Goal: Task Accomplishment & Management: Use online tool/utility

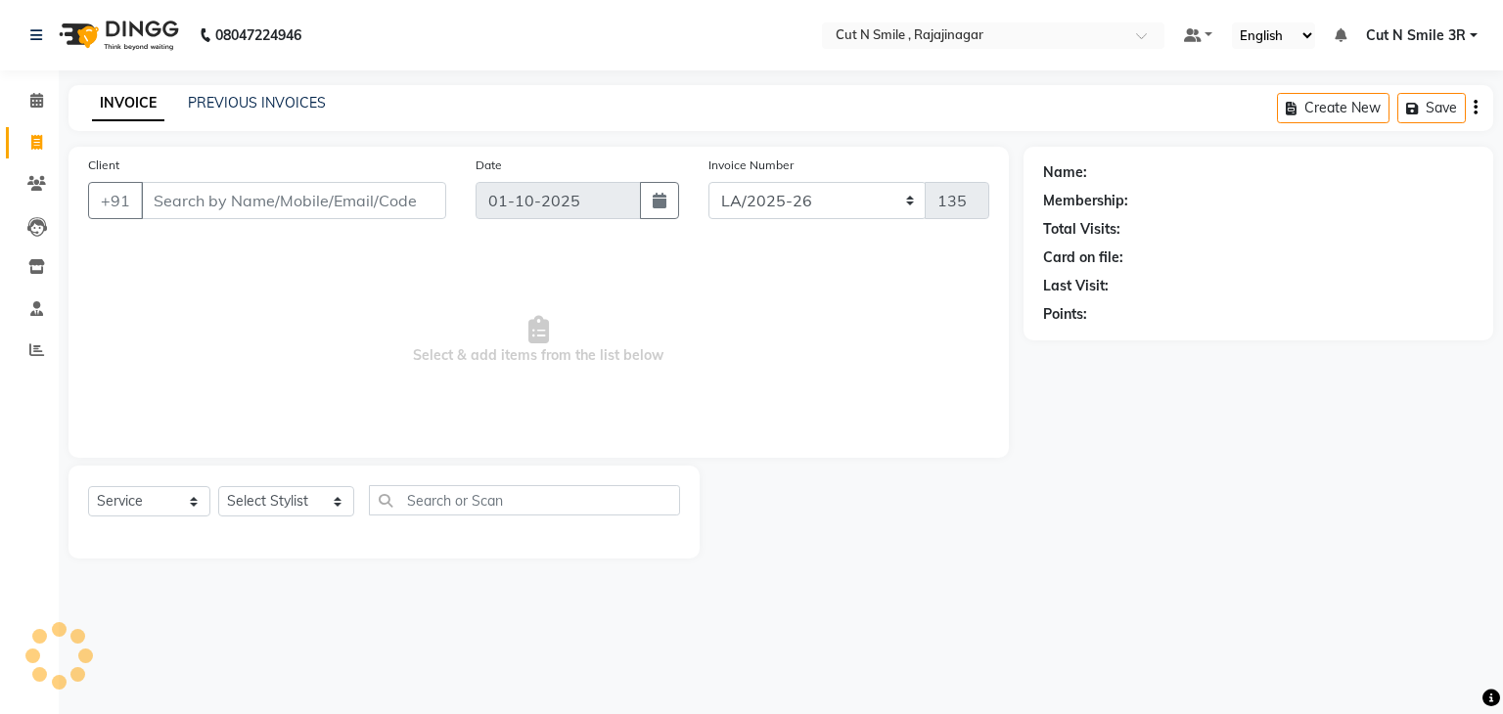
select select "7187"
select select "service"
drag, startPoint x: 772, startPoint y: 208, endPoint x: 756, endPoint y: 345, distance: 138.0
click at [756, 345] on div "Client +91 Date [DATE] Invoice Number [PERSON_NAME]/25-26 LA/2025-26 SH/25 CH/2…" at bounding box center [539, 302] width 940 height 311
select select "7181"
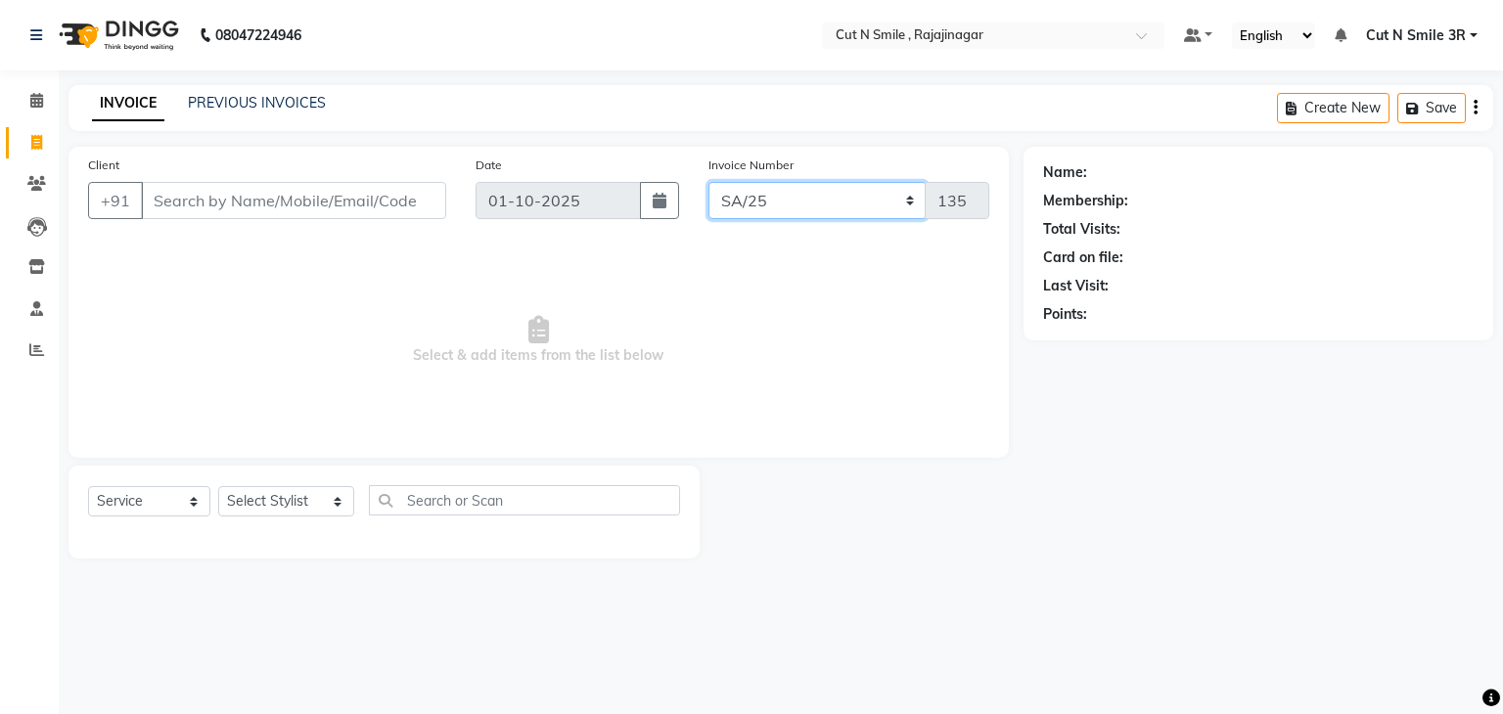
click at [709, 182] on select "[PERSON_NAME]/25-26 LA/2025-26 SH/25 CH/25 SA/25" at bounding box center [818, 200] width 218 height 37
type input "2718"
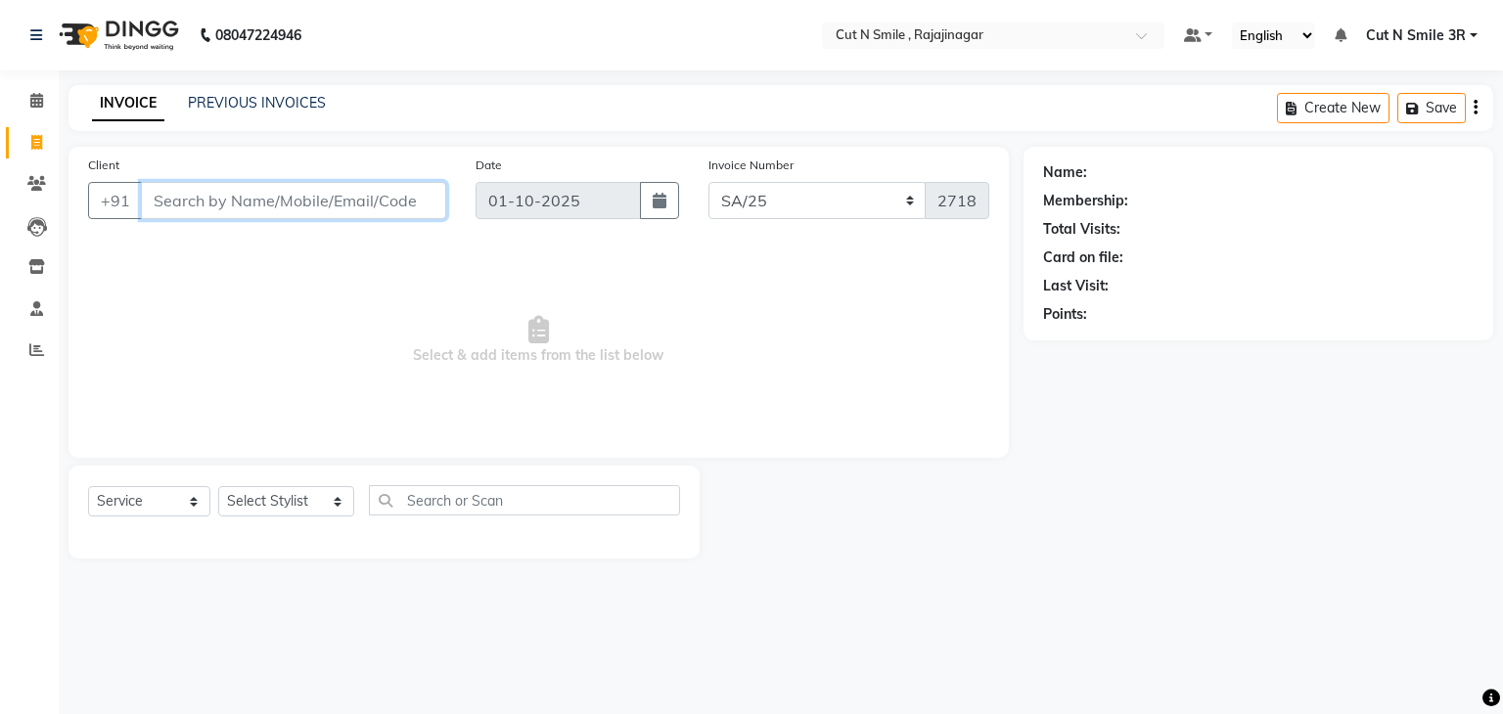
click at [329, 201] on input "Client" at bounding box center [293, 200] width 305 height 37
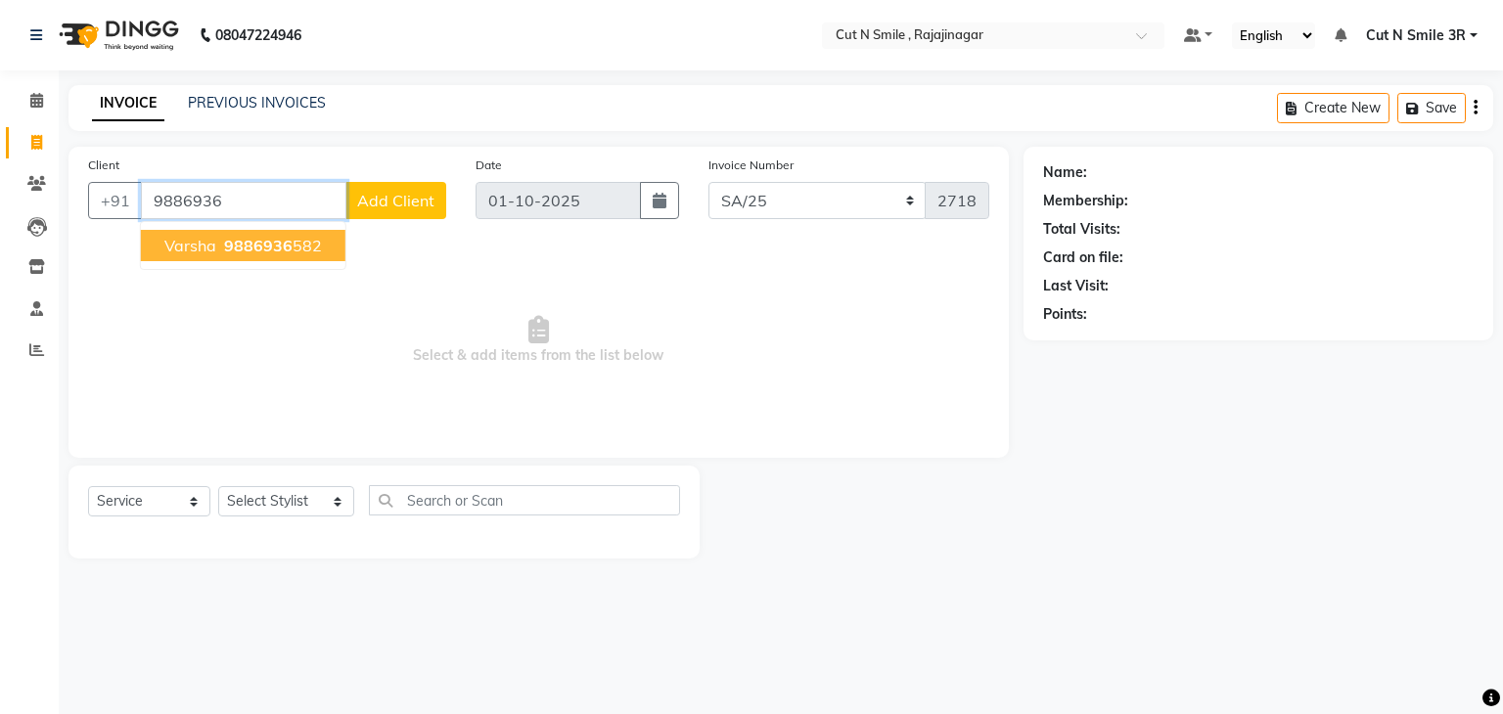
click at [278, 262] on ngb-typeahead-window "[PERSON_NAME] 9886936 582" at bounding box center [243, 245] width 206 height 49
click at [277, 252] on span "9886936" at bounding box center [258, 246] width 69 height 20
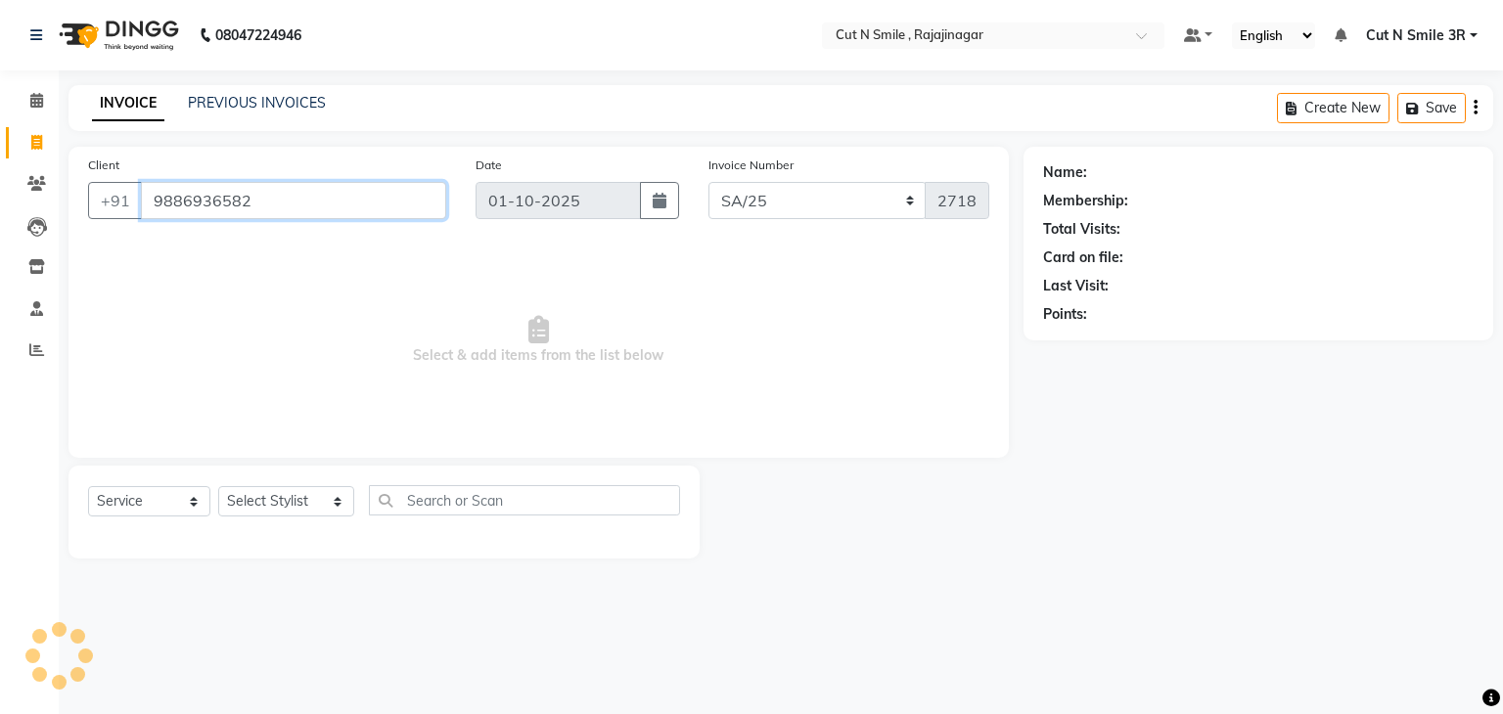
type input "9886936582"
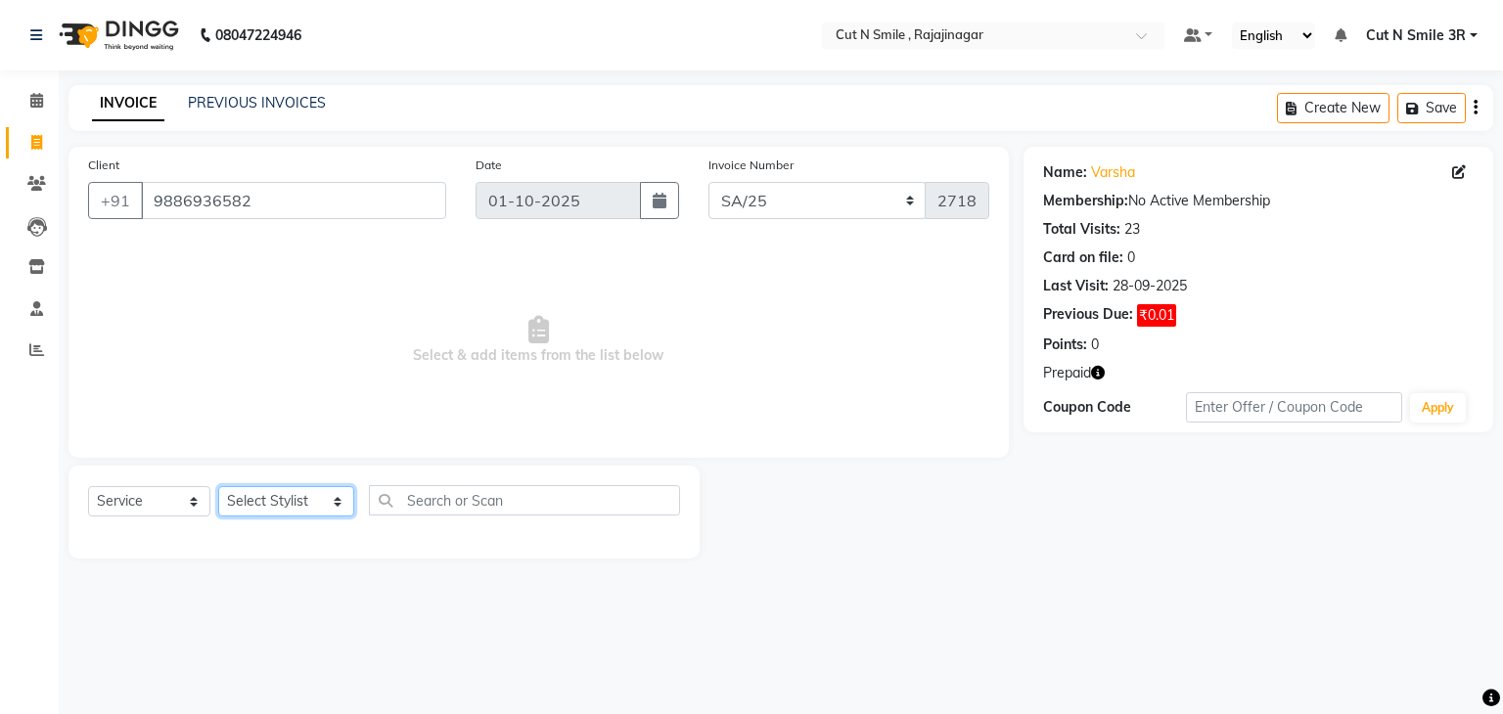
drag, startPoint x: 266, startPoint y: 510, endPoint x: 273, endPoint y: 303, distance: 206.6
click at [273, 303] on div "Client [PHONE_NUMBER] Date [DATE] Invoice Number [PERSON_NAME]/25-26 LA/2025-26…" at bounding box center [539, 353] width 970 height 412
select select "58695"
click at [218, 487] on select "Select Stylist [PERSON_NAME] Ammu 3R [PERSON_NAME] VN [PERSON_NAME] 3R [PERSON_…" at bounding box center [286, 501] width 136 height 30
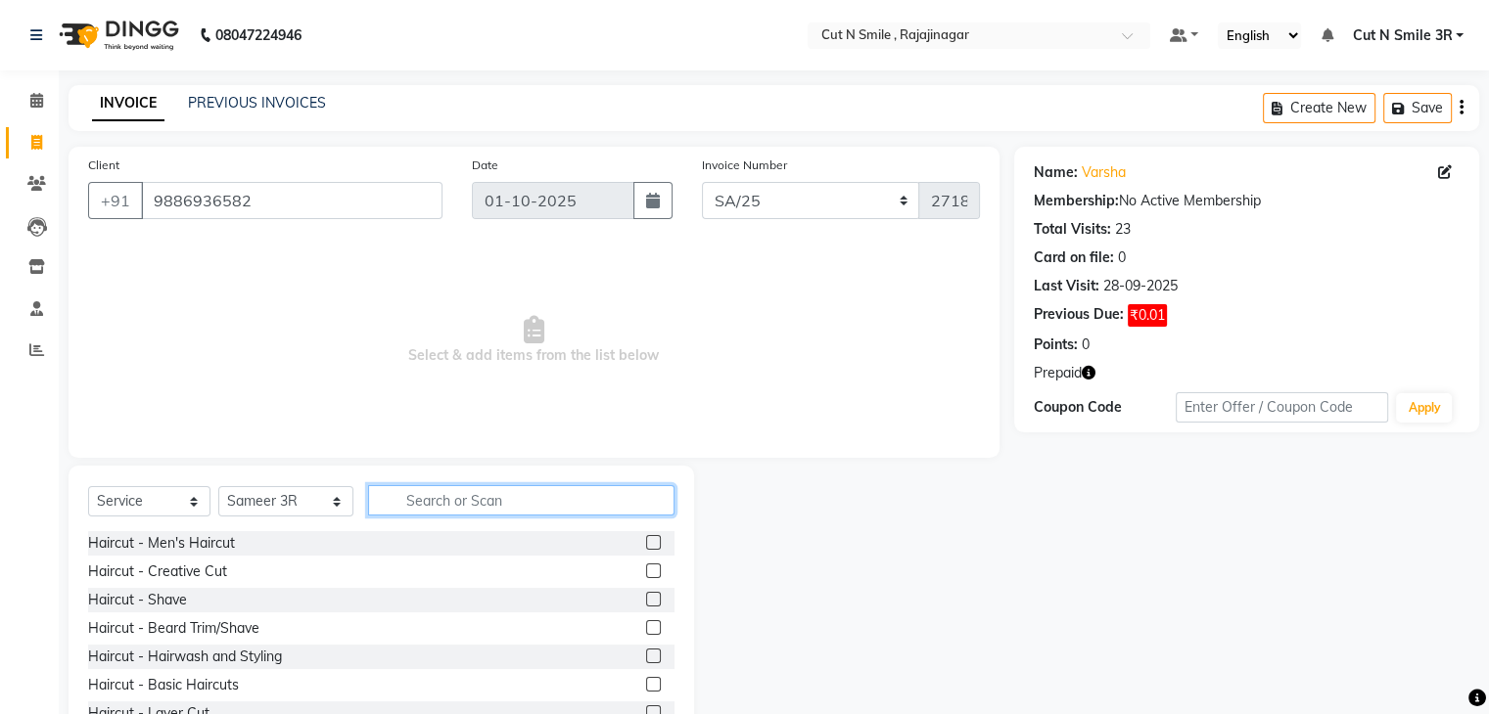
click at [401, 490] on input "text" at bounding box center [520, 500] width 305 height 30
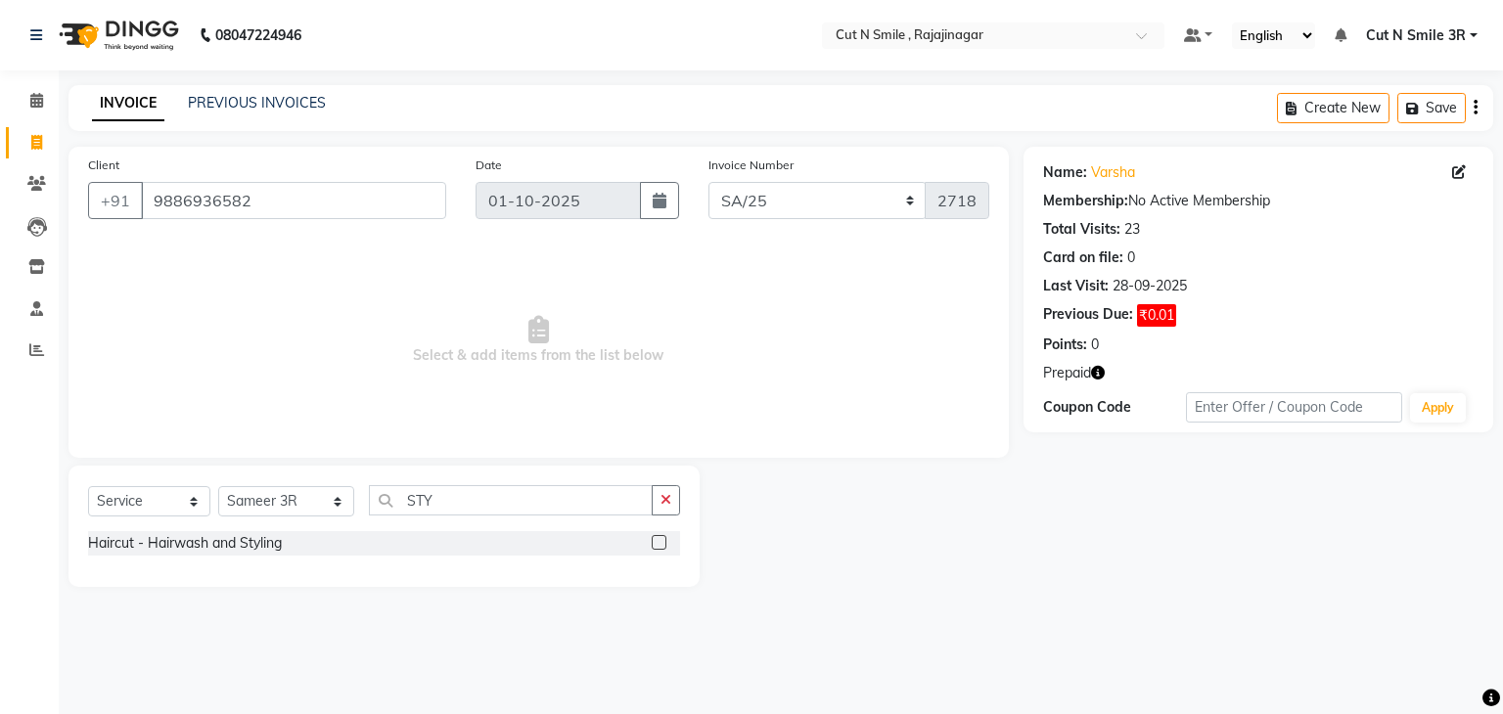
drag, startPoint x: 515, startPoint y: 520, endPoint x: 508, endPoint y: 506, distance: 15.3
click at [508, 506] on div "Select Service Product Membership Package Voucher Prepaid Gift Card Select Styl…" at bounding box center [384, 508] width 592 height 46
click at [508, 506] on input "STY" at bounding box center [511, 500] width 284 height 30
type input "IRO"
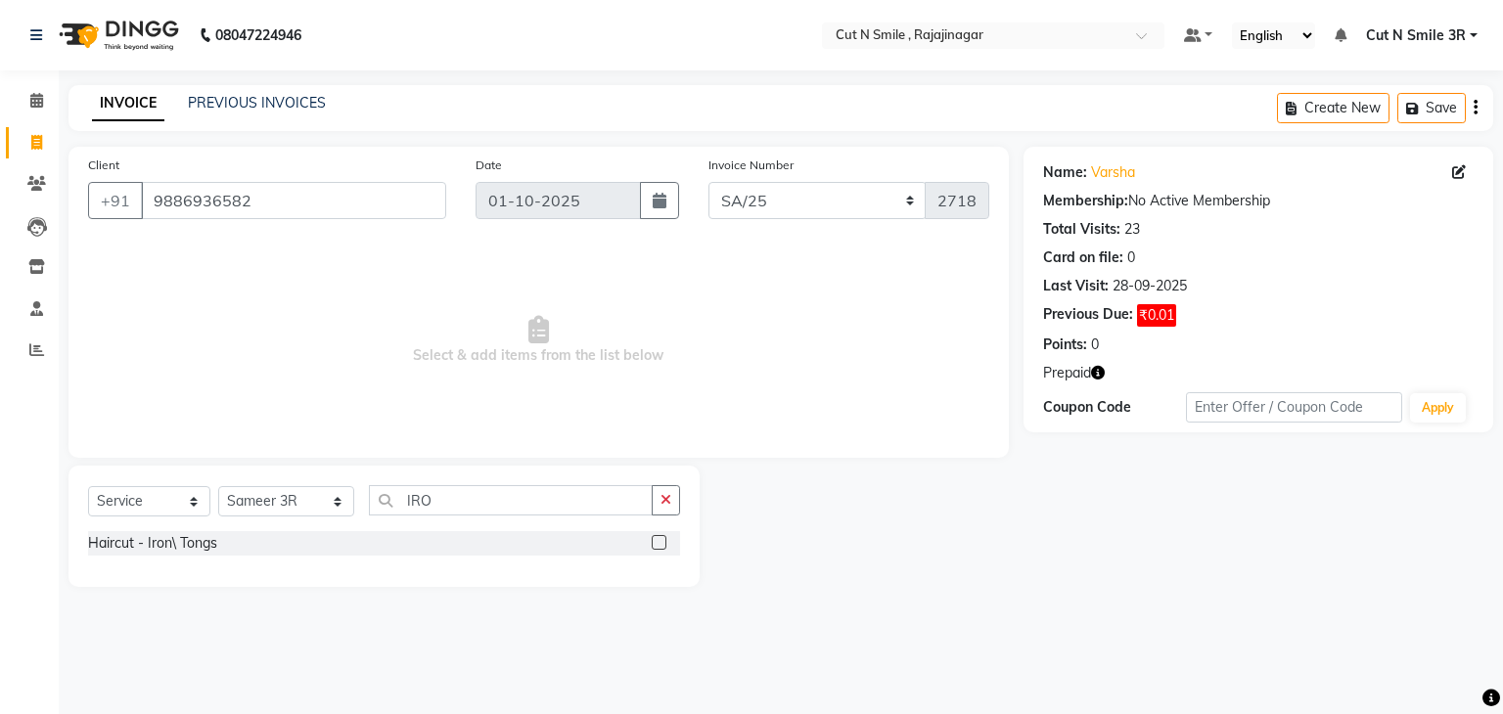
click at [654, 545] on label at bounding box center [659, 542] width 15 height 15
click at [654, 545] on input "checkbox" at bounding box center [658, 543] width 13 height 13
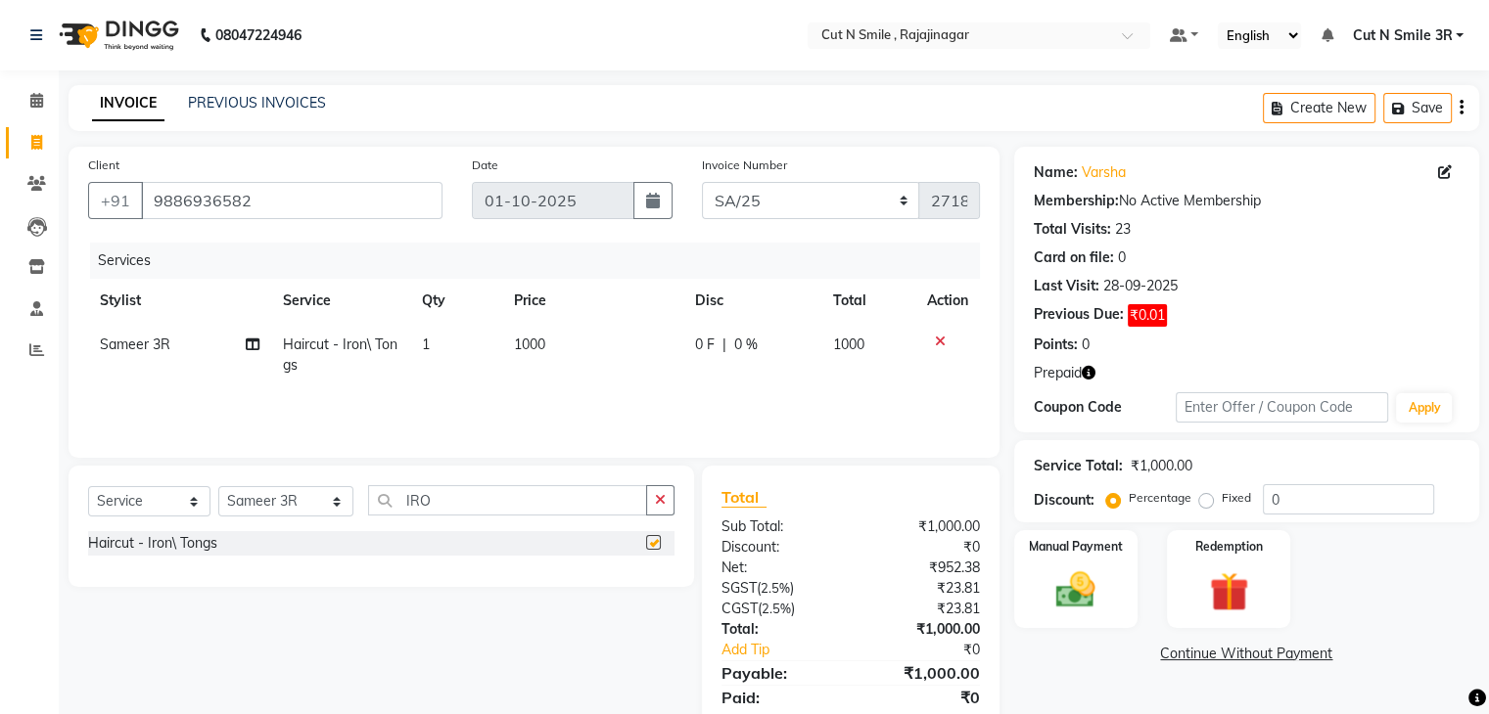
checkbox input "false"
click at [543, 345] on span "1000" at bounding box center [529, 345] width 31 height 18
select select "58695"
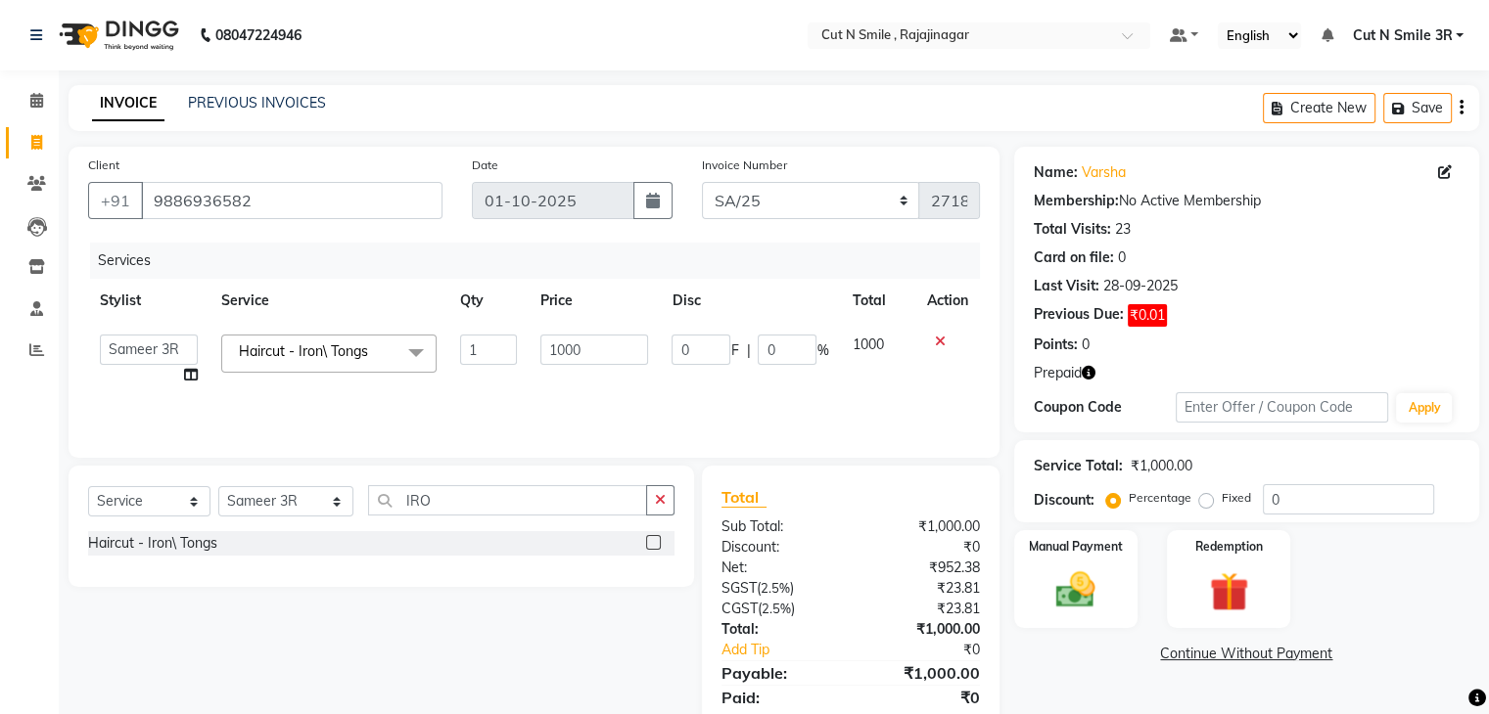
click at [543, 345] on input "1000" at bounding box center [594, 350] width 108 height 30
type input "400"
click at [1234, 591] on img at bounding box center [1228, 593] width 66 height 50
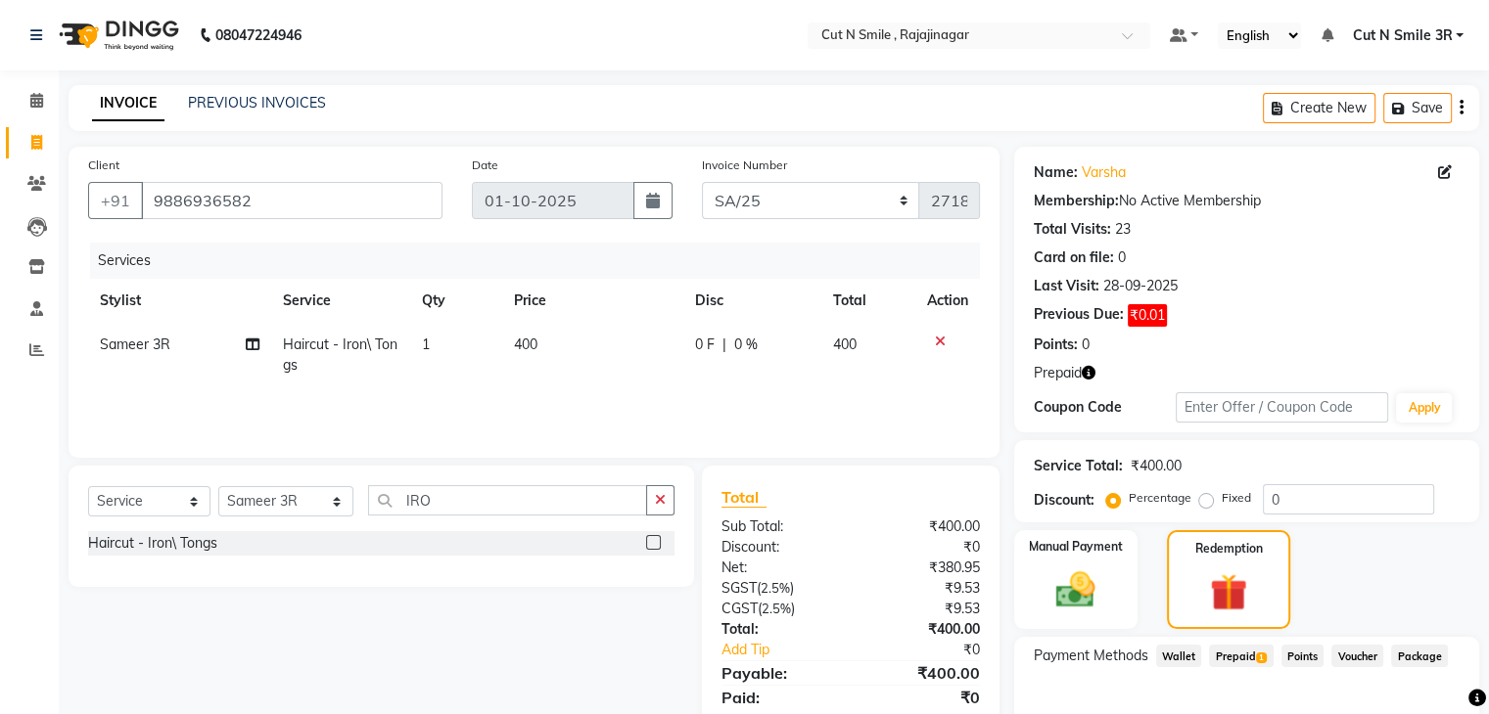
click at [1253, 655] on span "Prepaid 1" at bounding box center [1241, 656] width 64 height 23
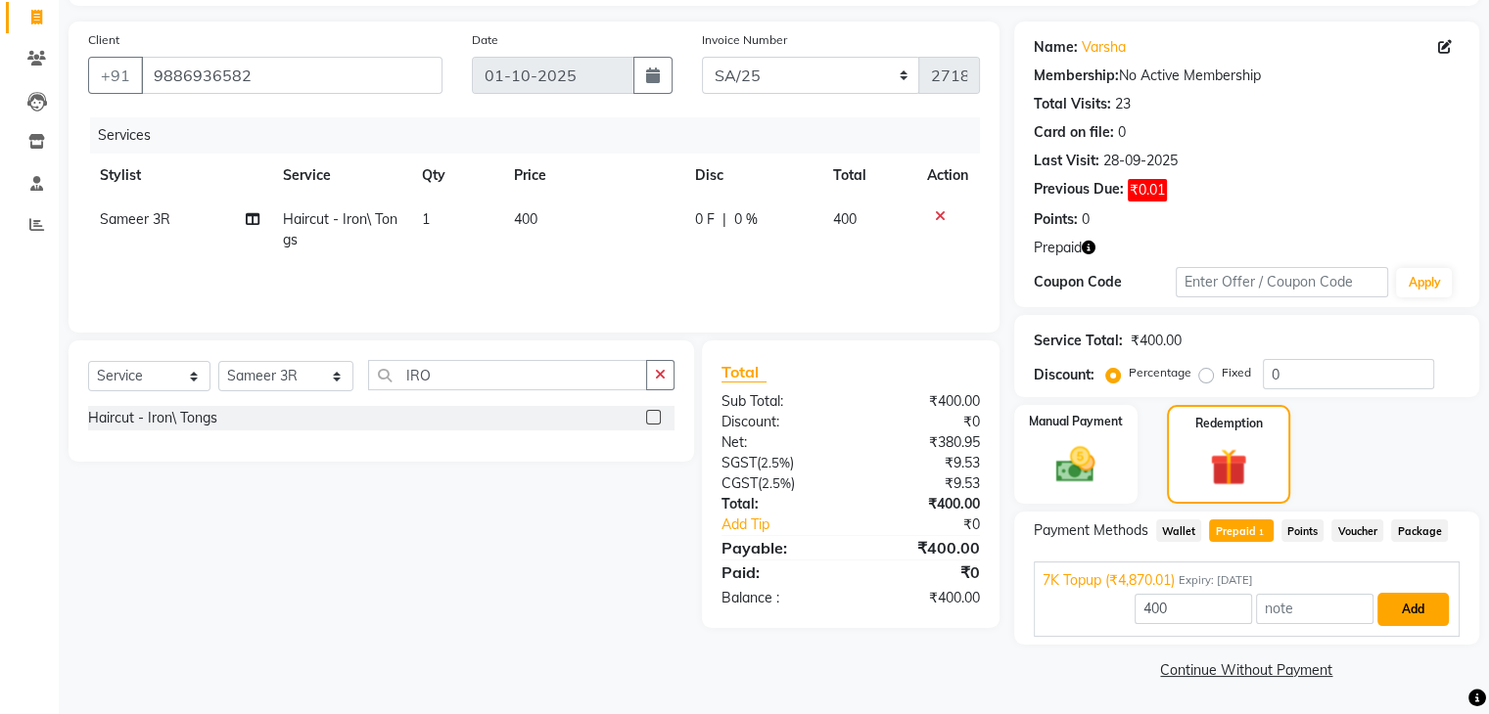
click at [1405, 615] on button "Add" at bounding box center [1412, 609] width 71 height 33
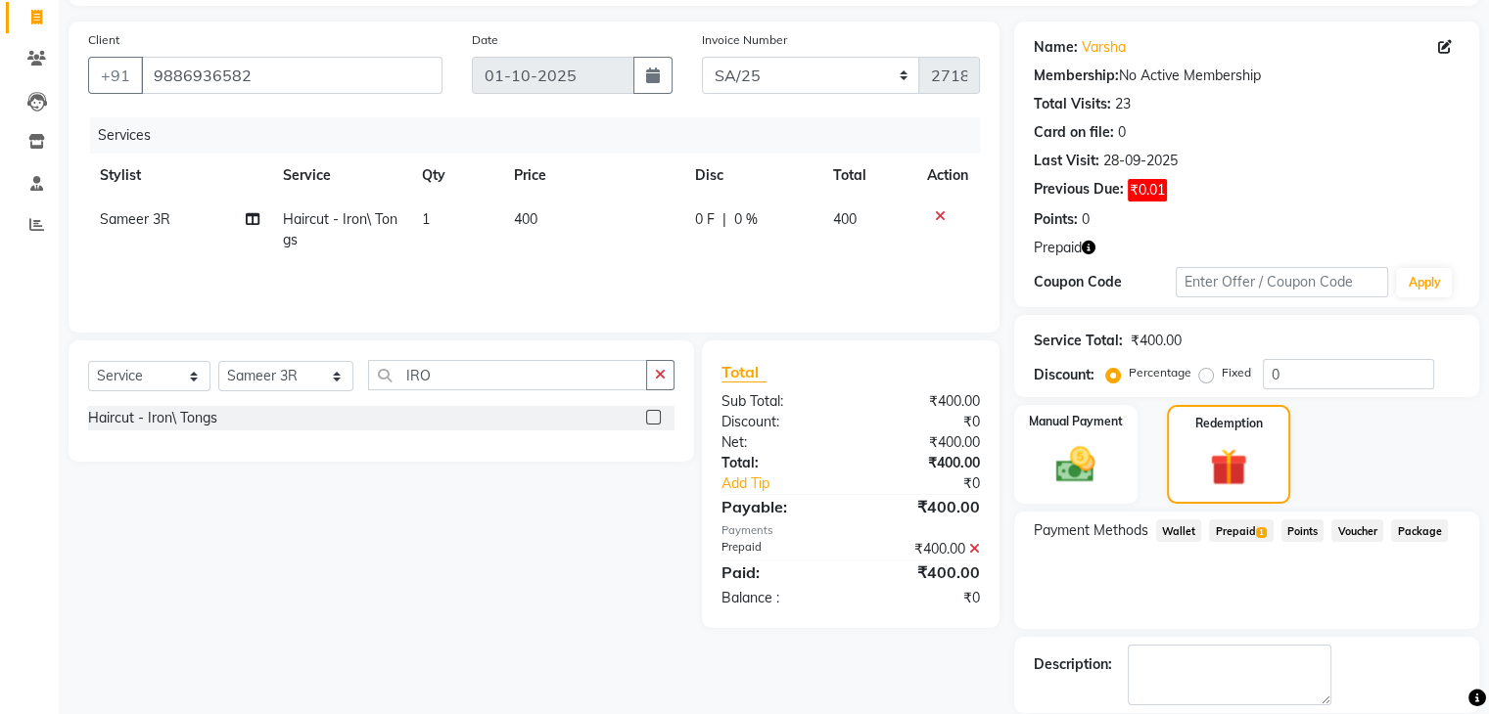
scroll to position [219, 0]
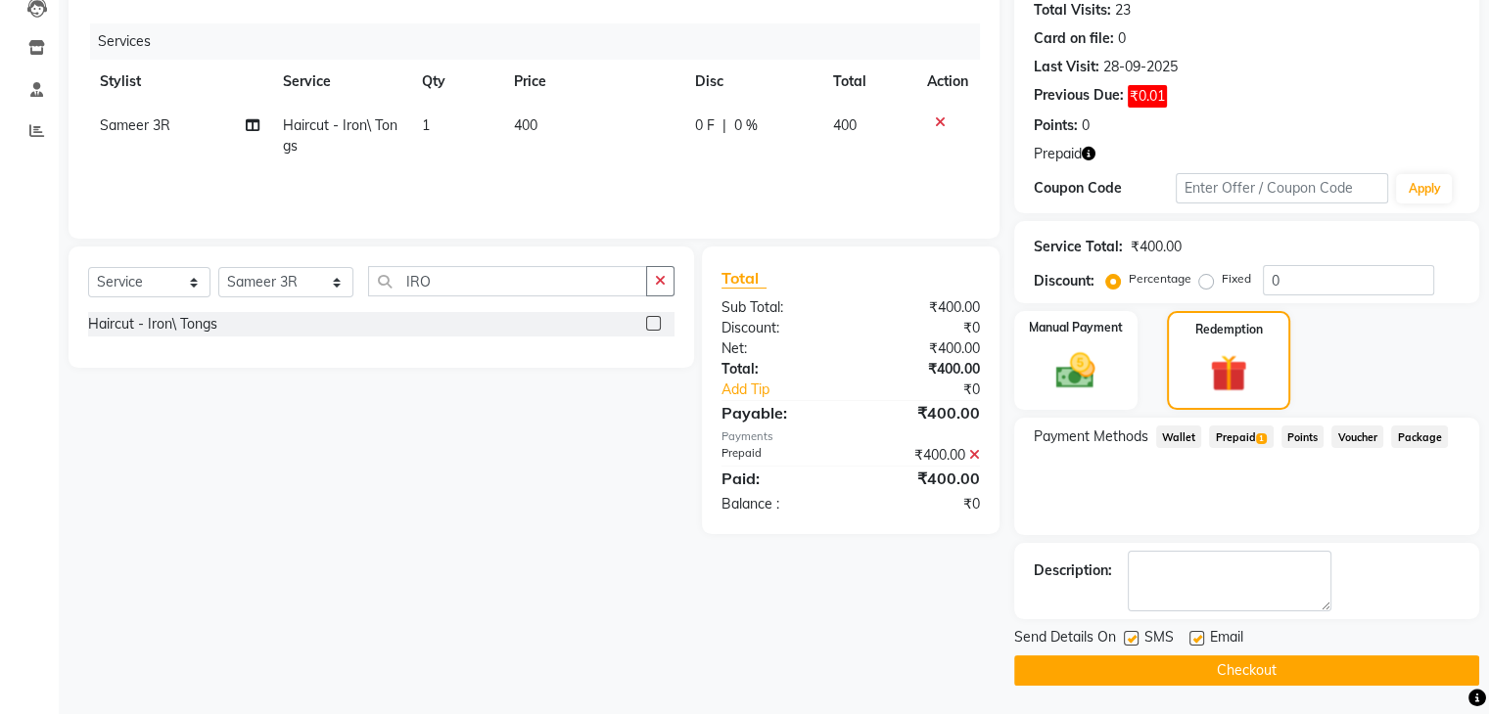
click at [1260, 677] on button "Checkout" at bounding box center [1246, 671] width 465 height 30
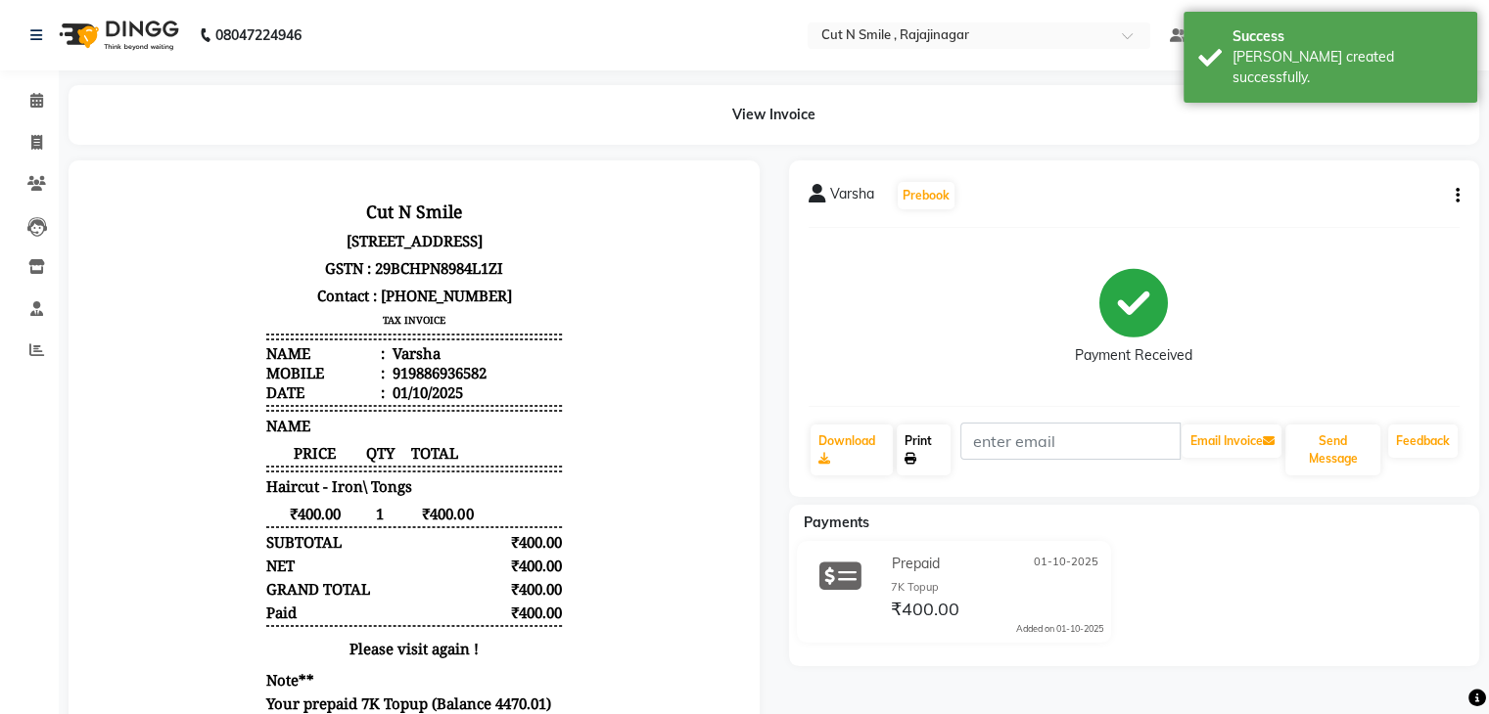
click at [915, 439] on link "Print" at bounding box center [923, 450] width 54 height 51
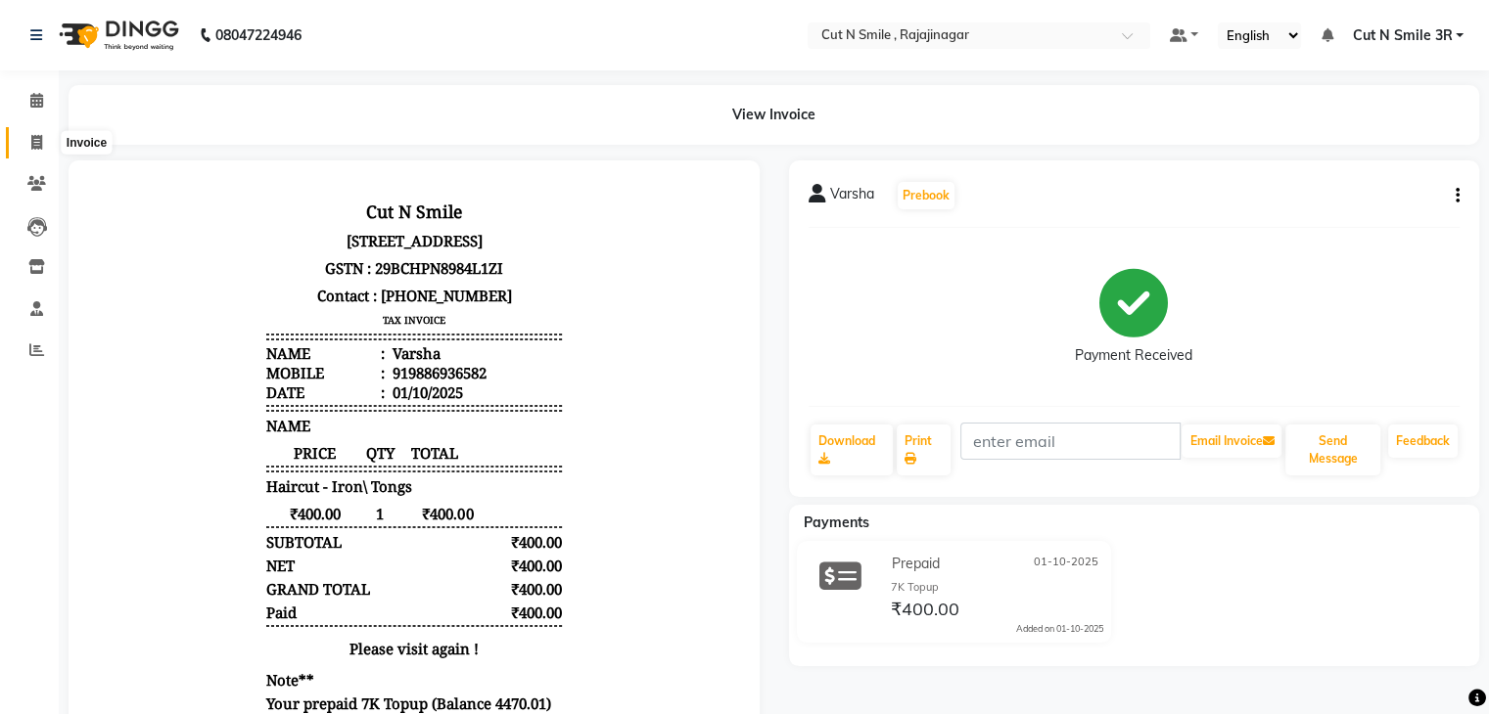
click at [27, 149] on span at bounding box center [37, 143] width 34 height 23
select select "service"
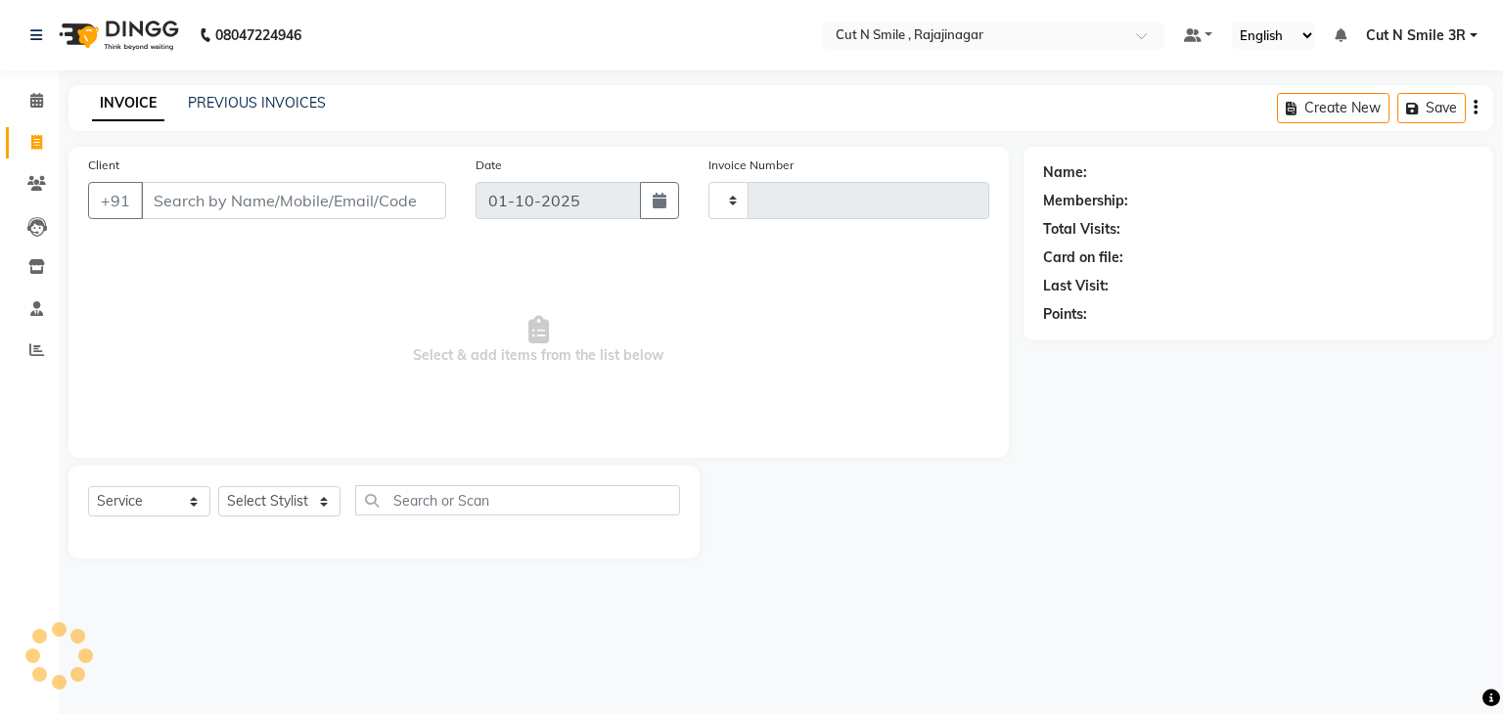
type input "135"
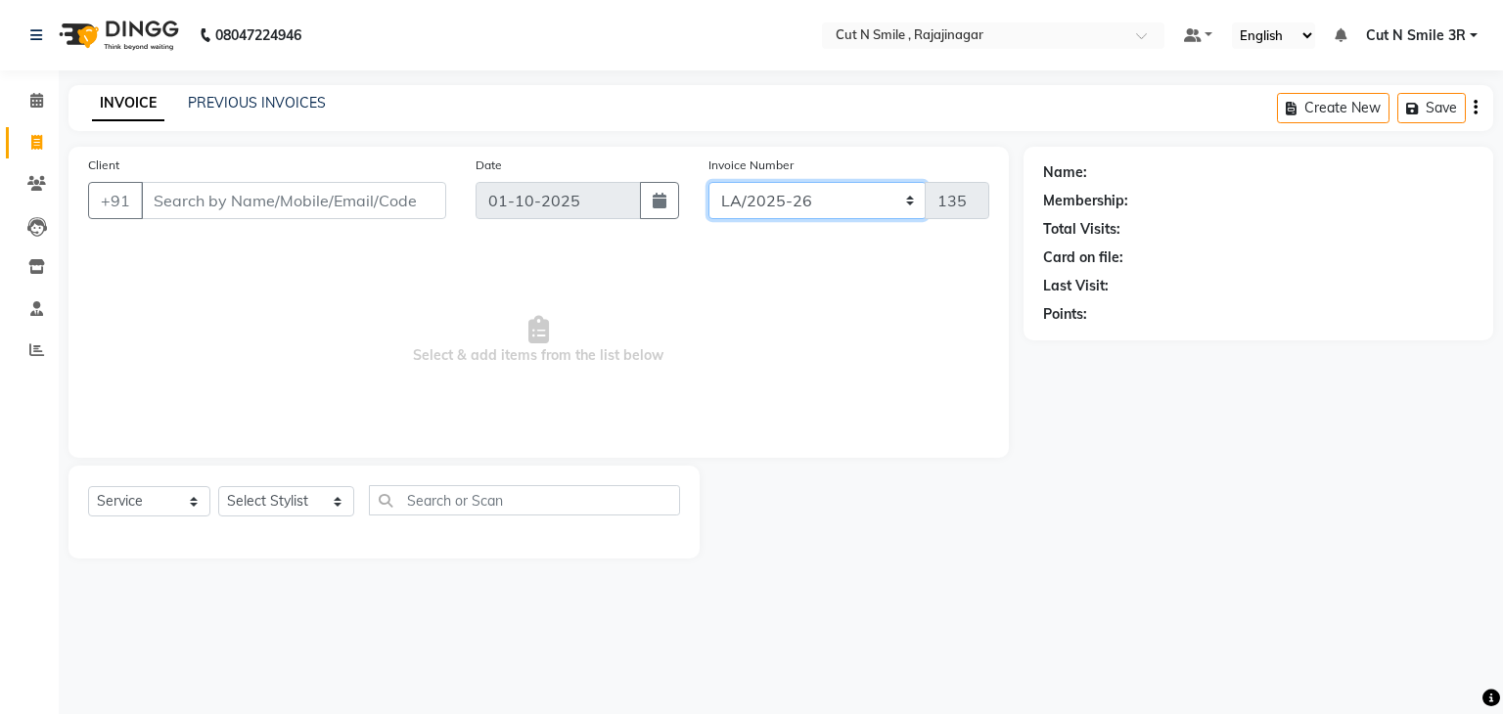
click at [795, 202] on select "[PERSON_NAME]/25-26 LA/2025-26 SH/25 CH/25 SA/25" at bounding box center [818, 200] width 218 height 37
select select "7181"
click at [709, 182] on select "[PERSON_NAME]/25-26 LA/2025-26 SH/25 CH/25 SA/25" at bounding box center [818, 200] width 218 height 37
type input "2719"
